Goal: Task Accomplishment & Management: Complete application form

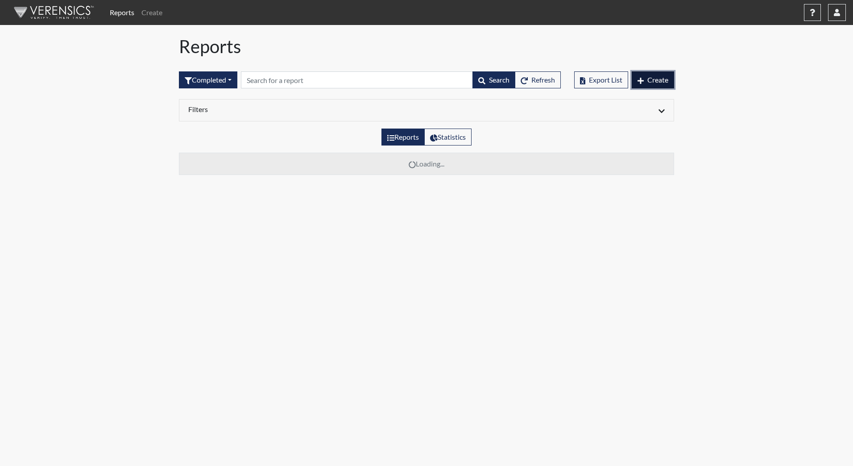
click at [651, 78] on span "Create" at bounding box center [657, 79] width 21 height 8
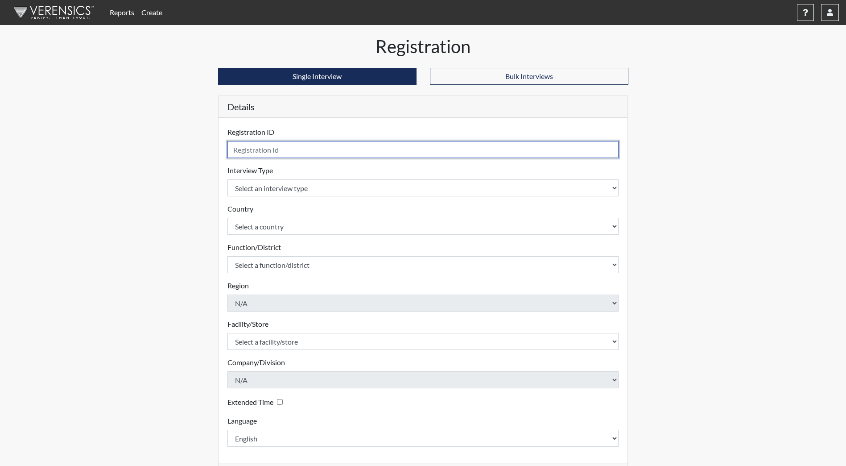
click at [303, 151] on input "text" at bounding box center [423, 149] width 392 height 17
type input "TJones7900"
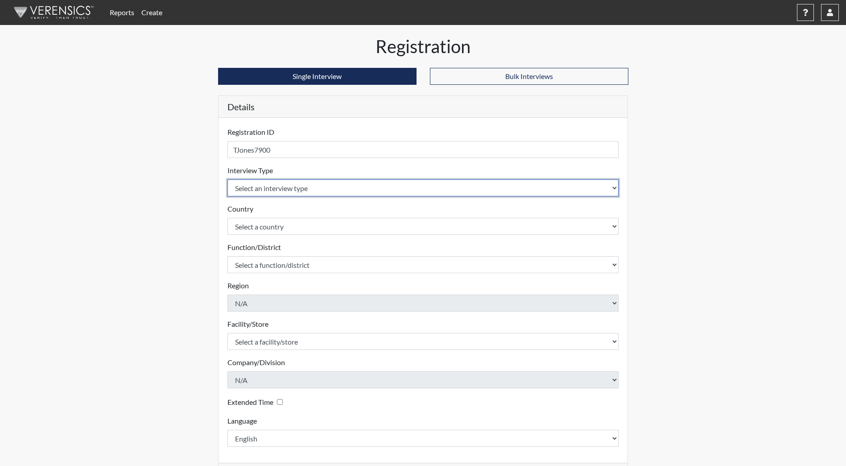
click at [313, 187] on select "Select an interview type Community Supervision Corrections Pre-Employment Pre-E…" at bounding box center [423, 187] width 392 height 17
select select "ff733e93-e1bf-11ea-9c9f-0eff0cf7eb8f"
click at [227, 179] on select "Select an interview type Community Supervision Corrections Pre-Employment Pre-E…" at bounding box center [423, 187] width 392 height 17
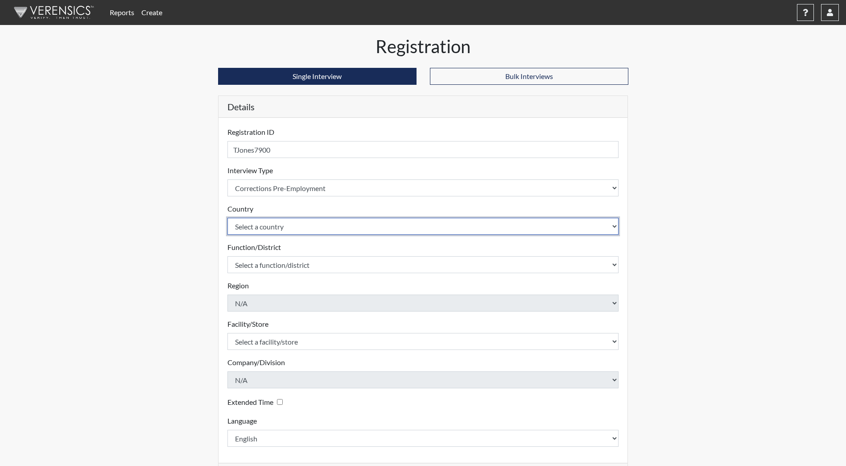
click at [302, 221] on select "Select a country [GEOGRAPHIC_DATA] [GEOGRAPHIC_DATA]" at bounding box center [423, 226] width 392 height 17
select select "united-states-of-[GEOGRAPHIC_DATA]"
click at [227, 218] on select "Select a country [GEOGRAPHIC_DATA] [GEOGRAPHIC_DATA]" at bounding box center [423, 226] width 392 height 17
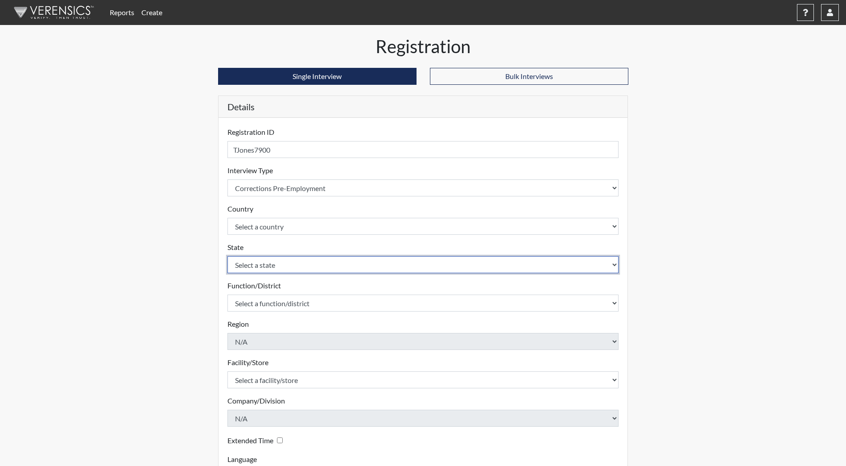
click at [297, 259] on select "Select a state [US_STATE] [US_STATE] [US_STATE] [US_STATE] [US_STATE] [US_STATE…" at bounding box center [423, 264] width 392 height 17
select select "ND"
click at [227, 256] on select "Select a state [US_STATE] [US_STATE] [US_STATE] [US_STATE] [US_STATE] [US_STATE…" at bounding box center [423, 264] width 392 height 17
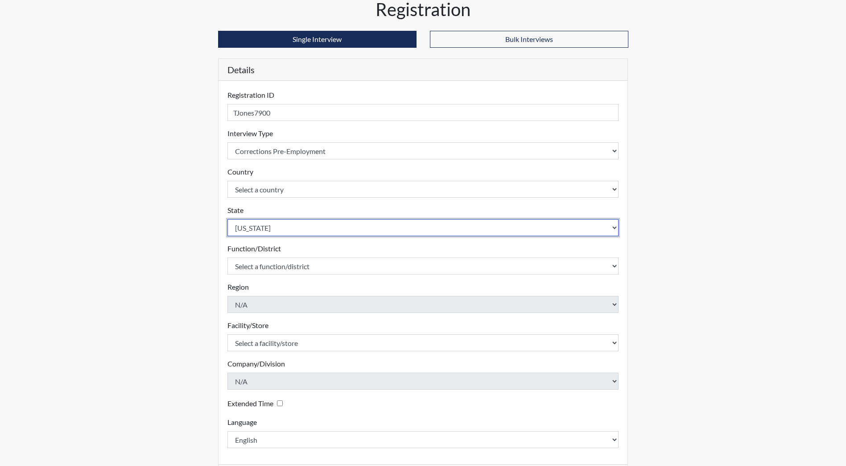
scroll to position [74, 0]
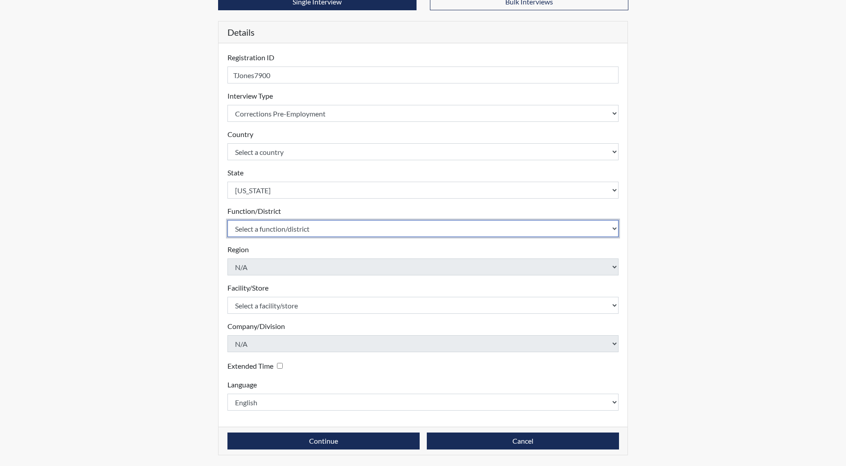
click at [279, 232] on select "Select a function/district Central Office/530 DJS Community/224 HRCC/516 JRCC/5…" at bounding box center [423, 228] width 392 height 17
click at [273, 232] on select "Select a function/district Central Office/530 DJS Community/224 HRCC/516 JRCC/5…" at bounding box center [423, 228] width 392 height 17
select select "e2afb5f8-f4eb-4dcf-80a4-ccc1b0dc4df0"
click at [227, 220] on select "Select a function/district Central Office/530 DJS Community/224 HRCC/516 JRCC/5…" at bounding box center [423, 228] width 392 height 17
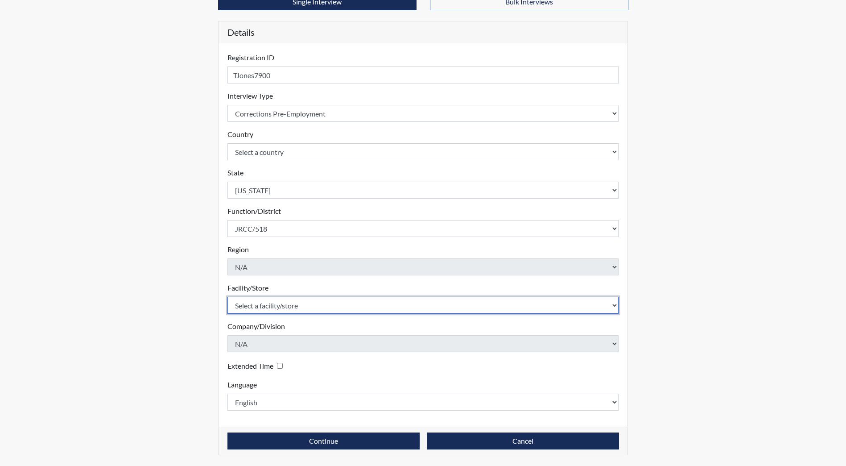
click at [282, 297] on select "Select a facility/store [GEOGRAPHIC_DATA] [PERSON_NAME][GEOGRAPHIC_DATA] [US_ST…" at bounding box center [423, 305] width 392 height 17
select select "98df86d5-ace5-42b8-a35c-ae8b77e46ca8"
click at [227, 297] on select "Select a facility/store [GEOGRAPHIC_DATA] [PERSON_NAME][GEOGRAPHIC_DATA] [US_ST…" at bounding box center [423, 305] width 392 height 17
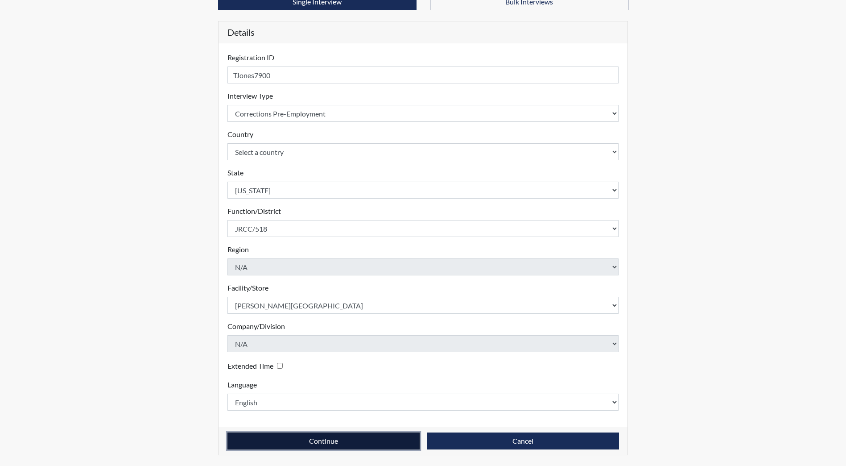
click at [317, 440] on button "Continue" at bounding box center [323, 440] width 192 height 17
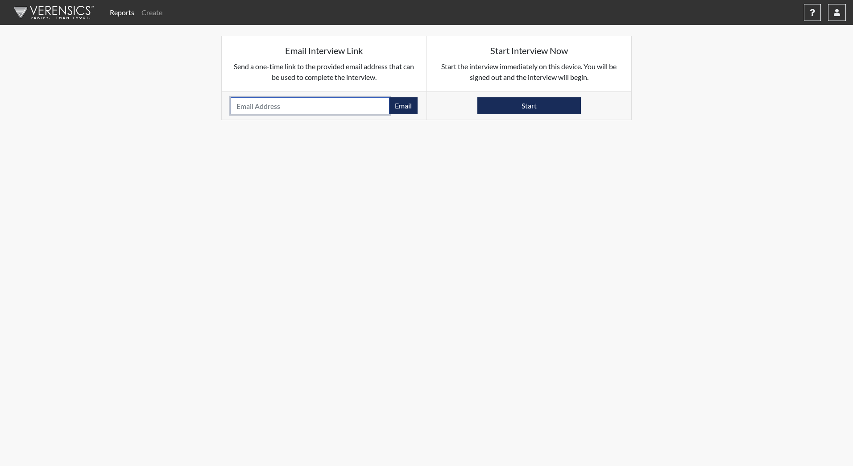
click at [275, 110] on input "email" at bounding box center [310, 105] width 159 height 17
type input "[EMAIL_ADDRESS][DOMAIN_NAME]"
click at [400, 110] on button "Email" at bounding box center [403, 105] width 29 height 17
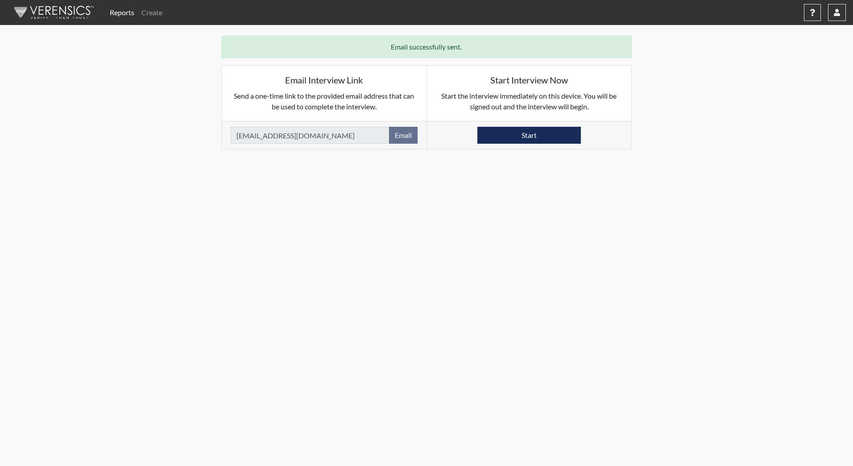
click at [47, 13] on img at bounding box center [52, 12] width 103 height 27
